Goal: Complete application form

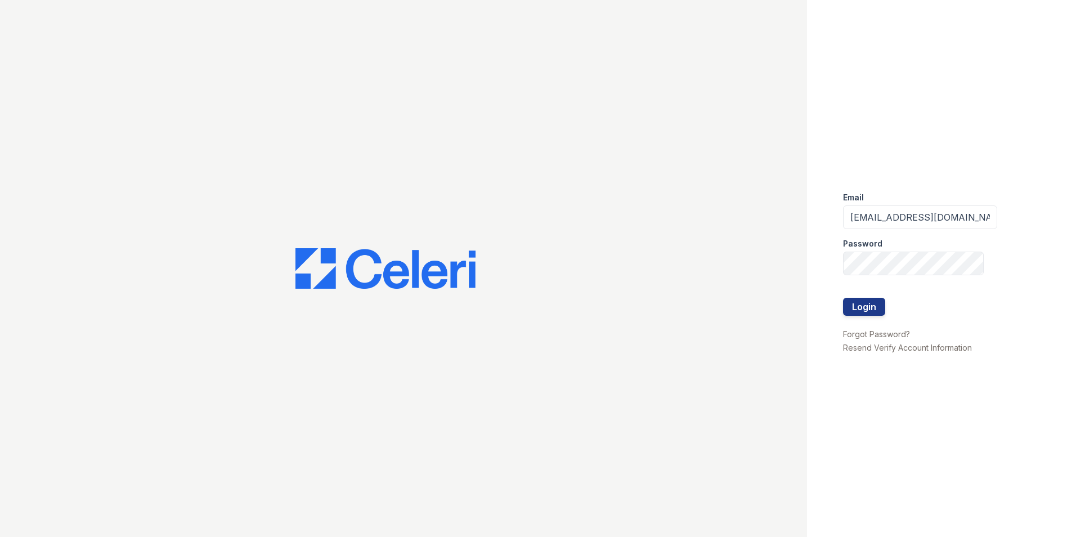
click at [876, 308] on button "Login" at bounding box center [864, 307] width 42 height 18
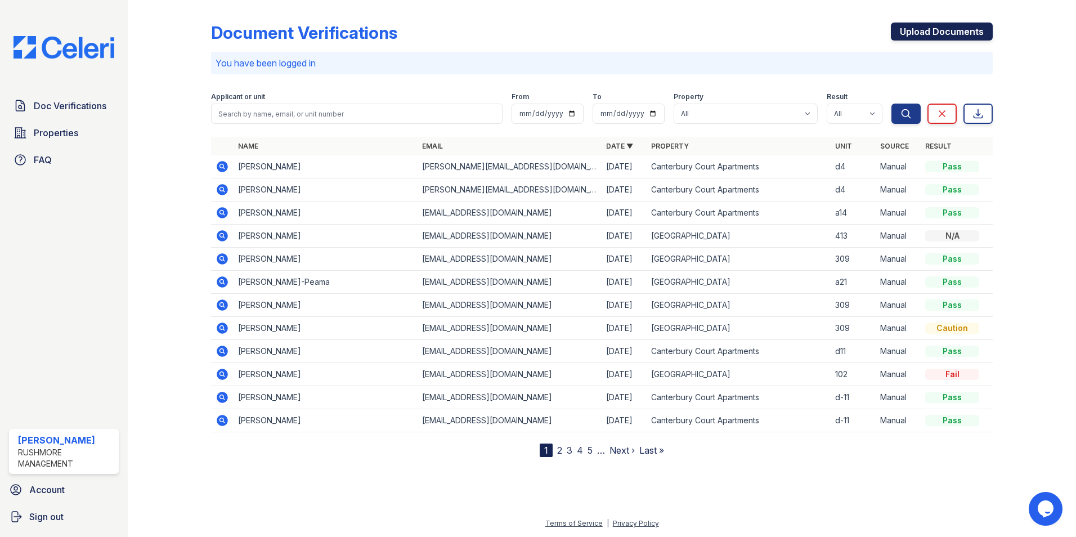
click at [967, 32] on link "Upload Documents" at bounding box center [942, 32] width 102 height 18
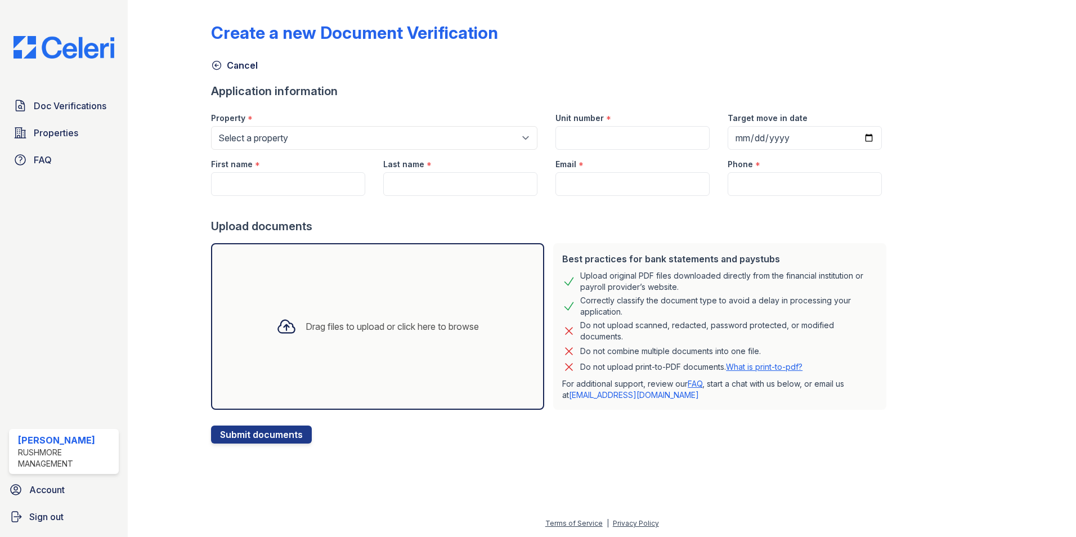
click at [325, 319] on div "Drag files to upload or click here to browse" at bounding box center [377, 326] width 221 height 38
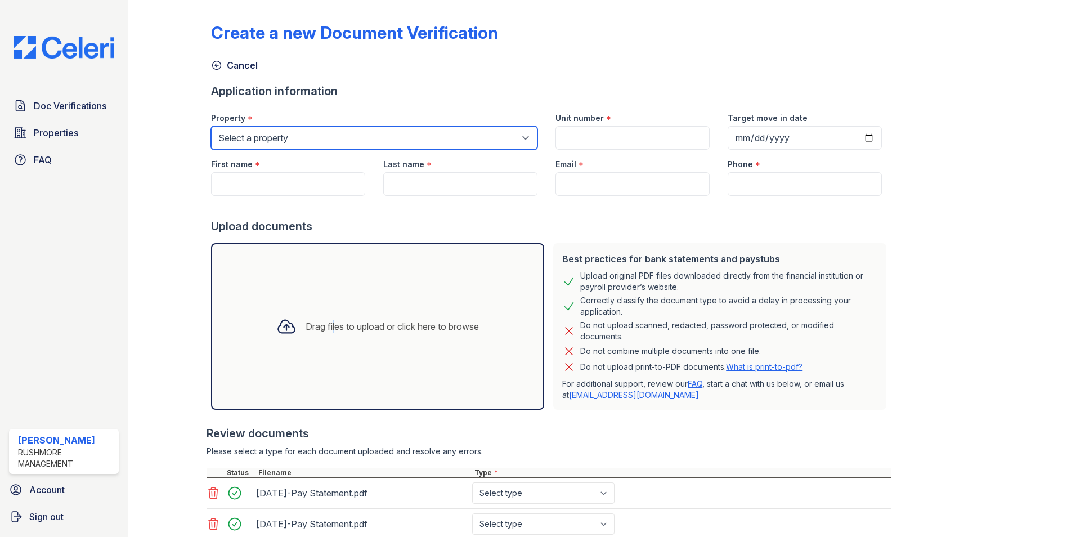
click at [386, 137] on select "Select a property Canterbury Court Apartments Creekview Terrace" at bounding box center [374, 138] width 326 height 24
select select "606"
click at [211, 126] on select "Select a property Canterbury Court Apartments Creekview Terrace" at bounding box center [374, 138] width 326 height 24
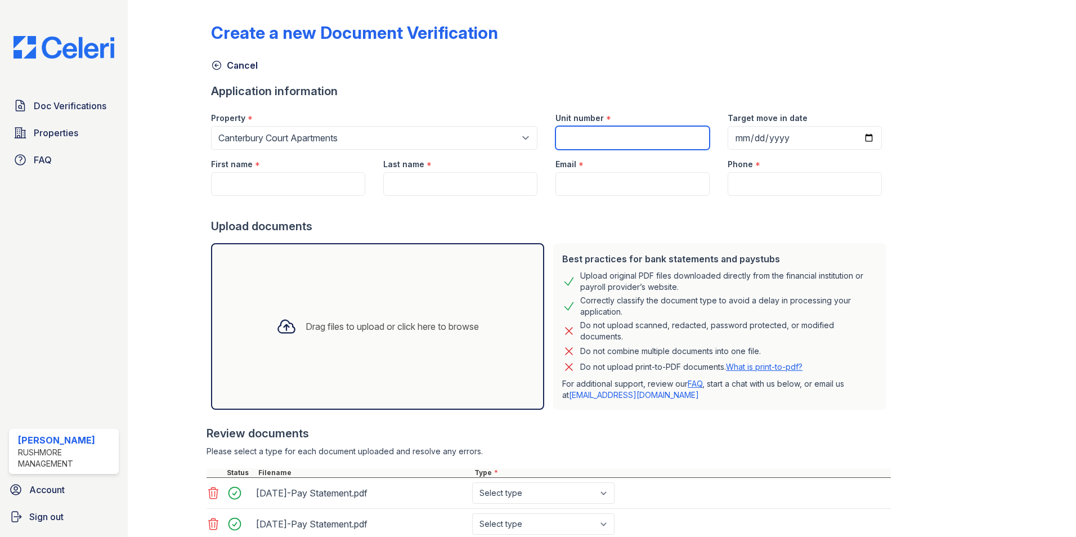
click at [607, 129] on input "Unit number" at bounding box center [632, 138] width 154 height 24
type input "a-38"
click at [851, 142] on input "Target move in date" at bounding box center [805, 138] width 154 height 24
type input "2025-09-11"
click at [294, 188] on input "First name" at bounding box center [288, 184] width 154 height 24
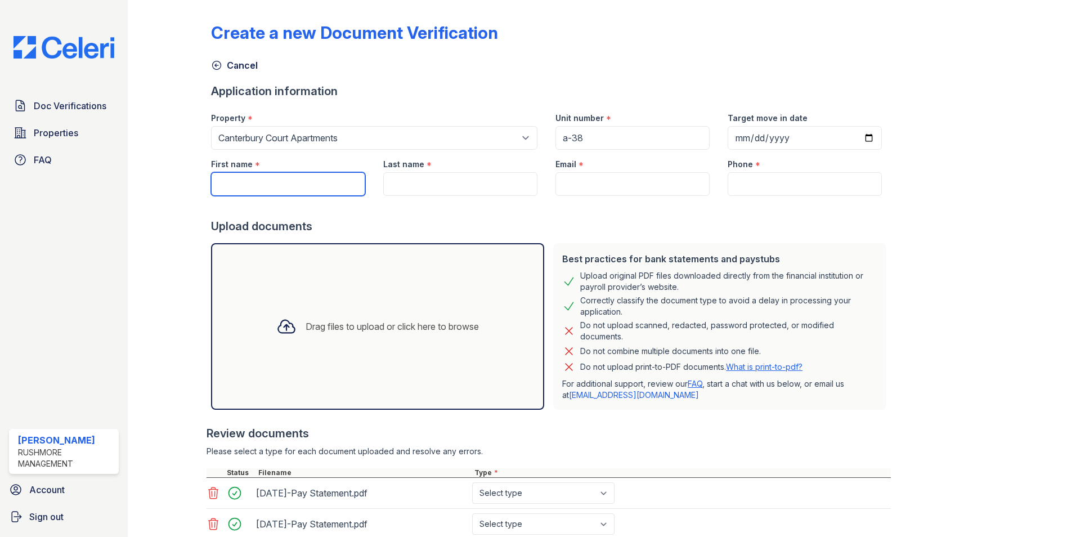
click at [265, 187] on input "First name" at bounding box center [288, 184] width 154 height 24
paste input "Tiffany Friel"
drag, startPoint x: 256, startPoint y: 182, endPoint x: 316, endPoint y: 184, distance: 59.7
click at [316, 184] on input "Tiffany Friel" at bounding box center [288, 184] width 154 height 24
type input "Tiffany"
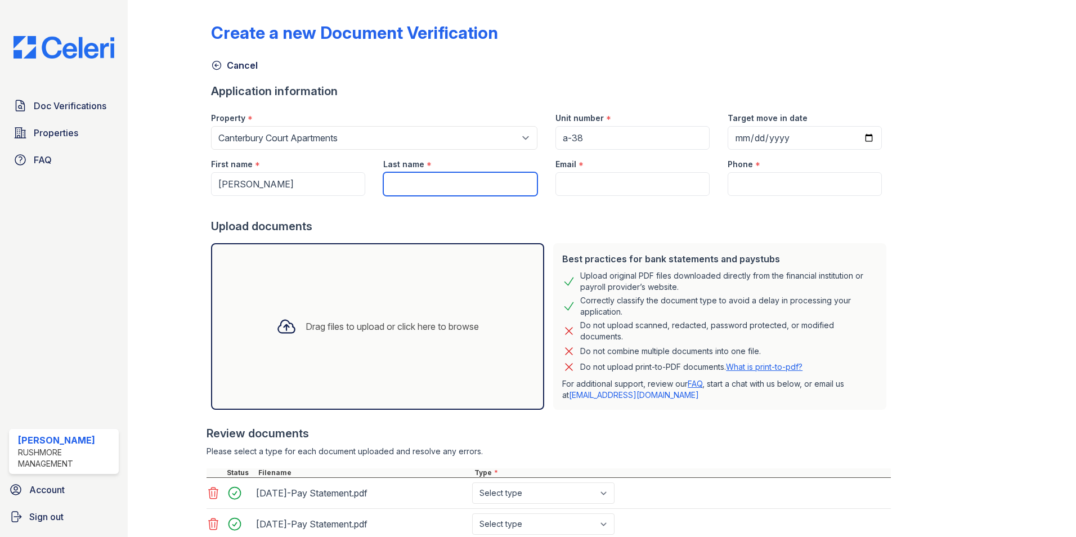
click at [413, 185] on input "Last name" at bounding box center [460, 184] width 154 height 24
paste input "Tiffany Friel"
click at [408, 183] on input "Tiffany Friel" at bounding box center [460, 184] width 154 height 24
drag, startPoint x: 415, startPoint y: 184, endPoint x: 309, endPoint y: 185, distance: 106.4
click at [309, 185] on div "First name * Tiffany Last name * Tiffany Friel Email * Phone *" at bounding box center [546, 173] width 689 height 46
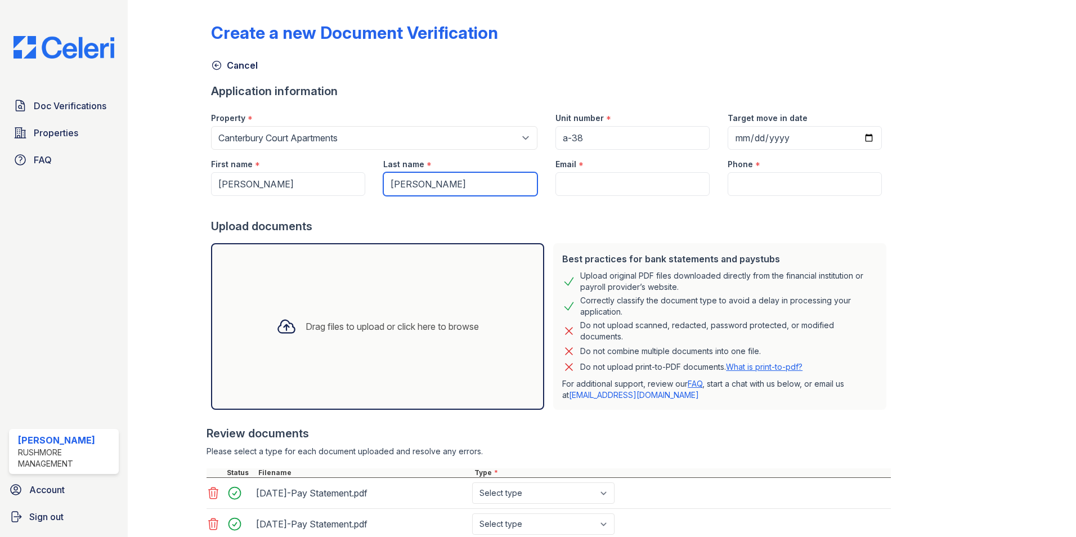
type input "Friel"
click at [594, 181] on input "Email" at bounding box center [632, 184] width 154 height 24
paste input "tiffanyfriel@aol.com"
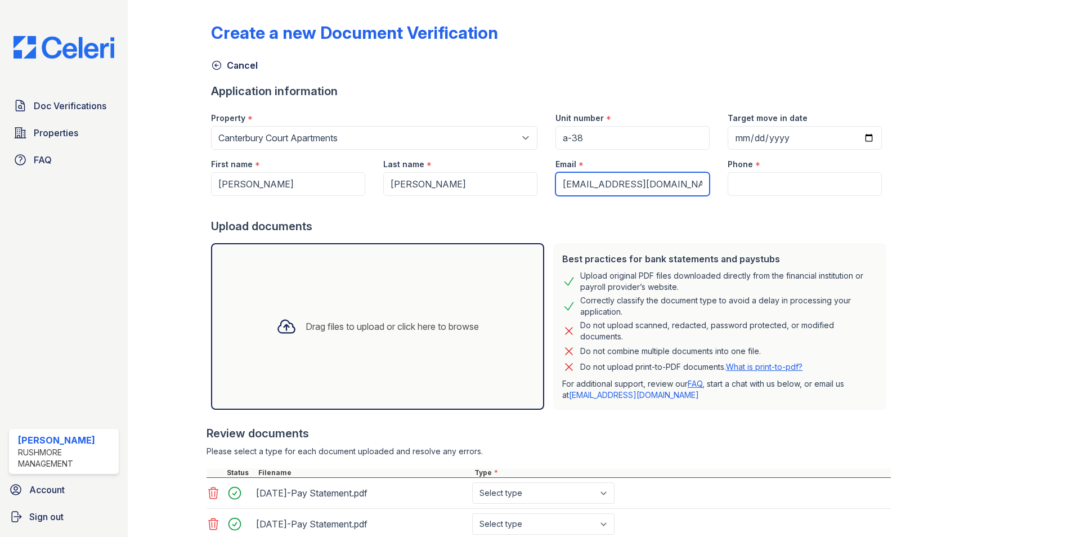
type input "tiffanyfriel@aol.com"
drag, startPoint x: 766, startPoint y: 172, endPoint x: 769, endPoint y: 181, distance: 9.1
click at [766, 172] on input "Phone" at bounding box center [805, 184] width 154 height 24
click at [763, 184] on input "Phone" at bounding box center [805, 184] width 154 height 24
paste input "215) 303-8253"
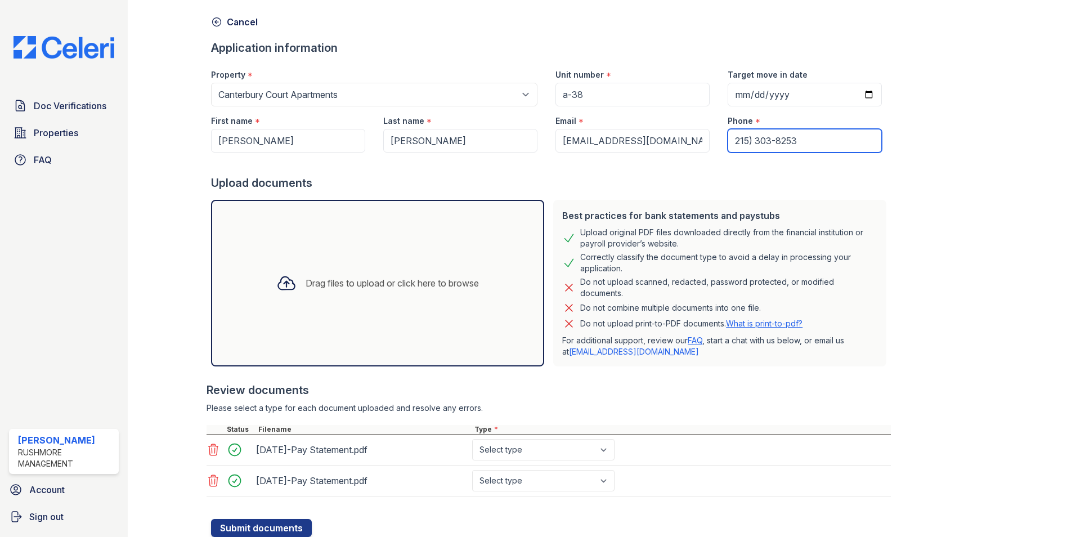
scroll to position [82, 0]
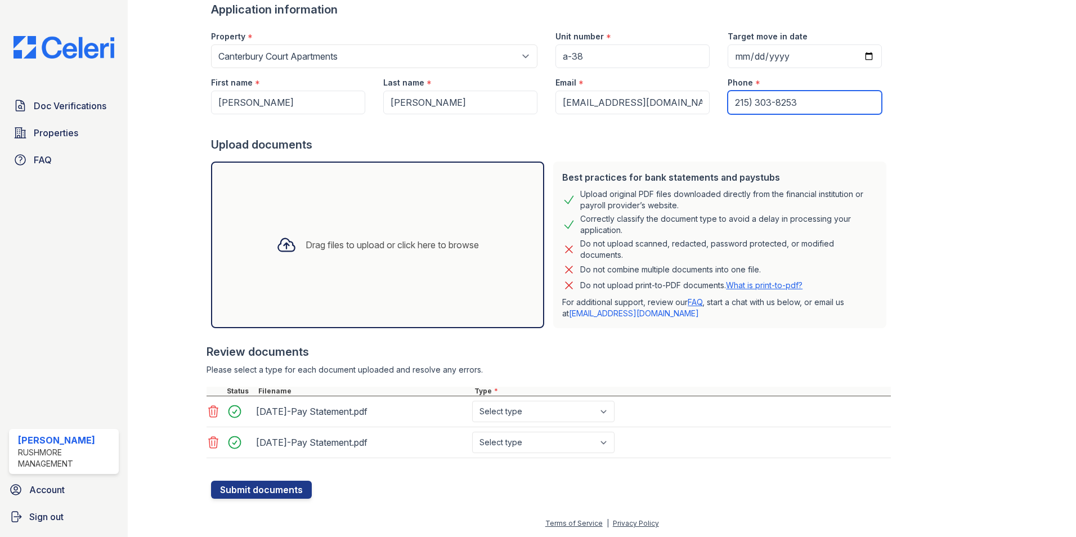
type input "215) 303-8253"
click at [284, 502] on div "Create a new Document Verification Cancel Application information Property * Se…" at bounding box center [602, 217] width 912 height 598
drag, startPoint x: 284, startPoint y: 502, endPoint x: 281, endPoint y: 491, distance: 11.6
click at [281, 491] on button "Submit documents" at bounding box center [261, 490] width 101 height 18
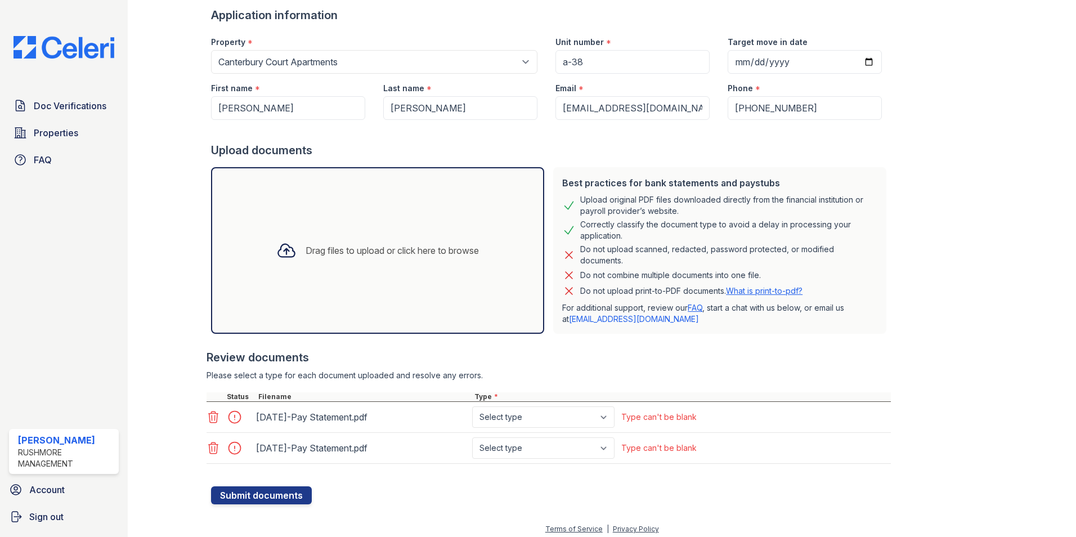
scroll to position [113, 0]
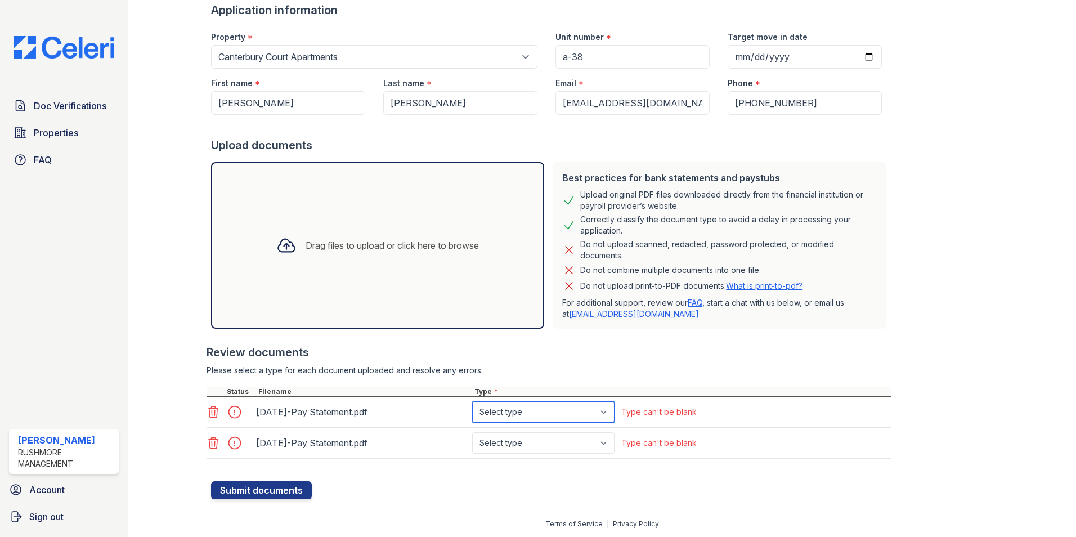
click at [512, 410] on select "Select type Paystub Bank Statement Offer Letter Tax Documents Benefit Award Let…" at bounding box center [543, 411] width 142 height 21
select select "paystub"
click at [472, 401] on select "Select type Paystub Bank Statement Offer Letter Tax Documents Benefit Award Let…" at bounding box center [543, 411] width 142 height 21
click at [508, 445] on select "Select type Paystub Bank Statement Offer Letter Tax Documents Benefit Award Let…" at bounding box center [543, 442] width 142 height 21
select select "paystub"
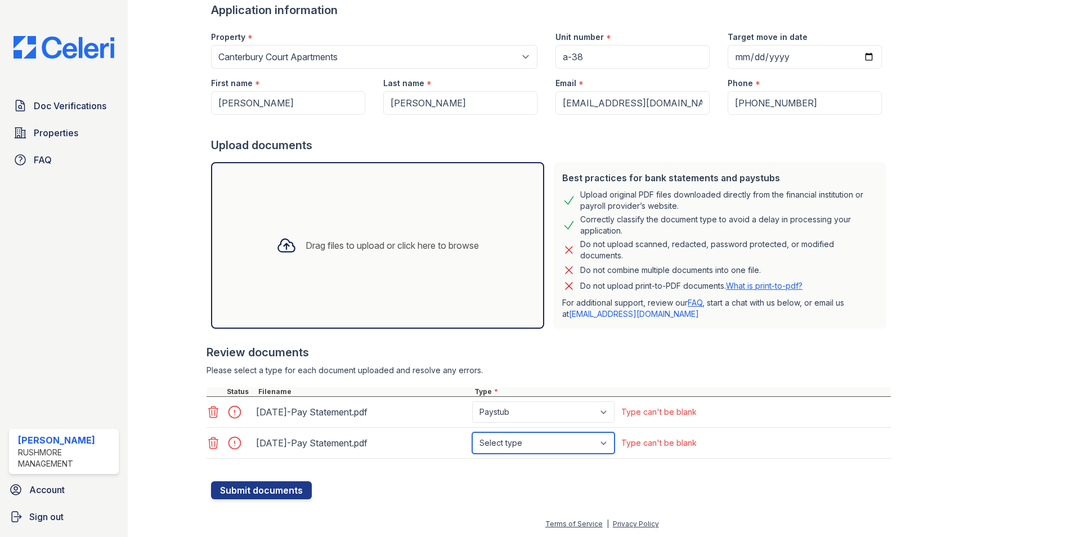
click at [472, 432] on select "Select type Paystub Bank Statement Offer Letter Tax Documents Benefit Award Let…" at bounding box center [543, 442] width 142 height 21
click at [263, 479] on div at bounding box center [551, 475] width 680 height 11
click at [267, 490] on button "Submit documents" at bounding box center [261, 490] width 101 height 18
